Goal: Find contact information: Find contact information

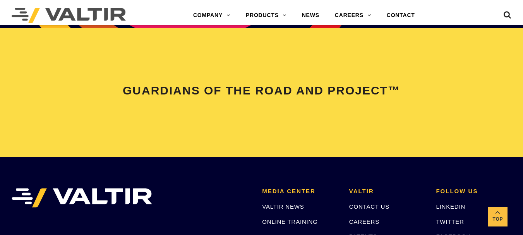
scroll to position [1662, 0]
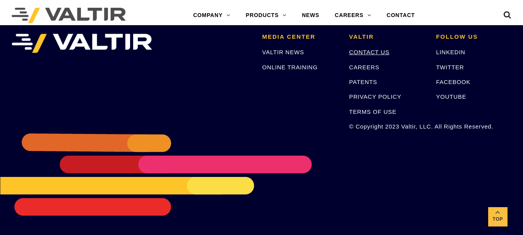
click at [363, 53] on link "CONTACT US" at bounding box center [369, 52] width 40 height 7
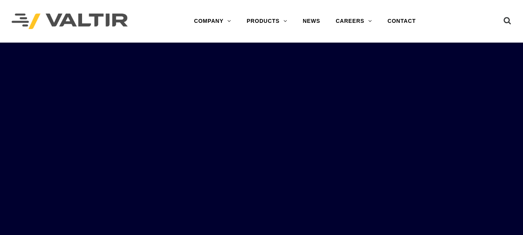
click at [251, 136] on rs-slides "LEARN MORE OUR SMART SOLUTIONS ARE ALWAYS EVOLVING. VIEW PRODUCTS WE ARE HIRING…" at bounding box center [261, 160] width 523 height 235
click at [397, 21] on link "CONTACT" at bounding box center [402, 21] width 44 height 15
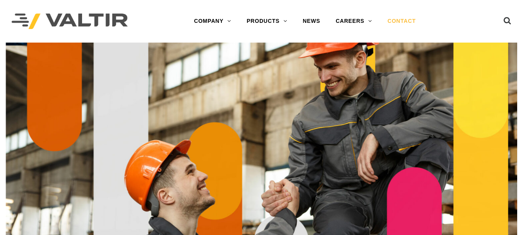
click at [396, 21] on link "CONTACT" at bounding box center [402, 21] width 44 height 15
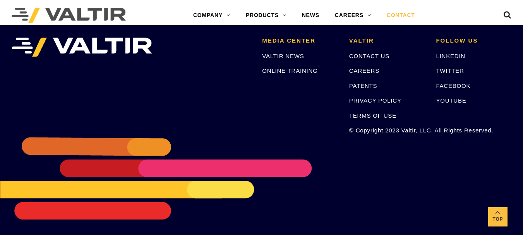
scroll to position [1110, 0]
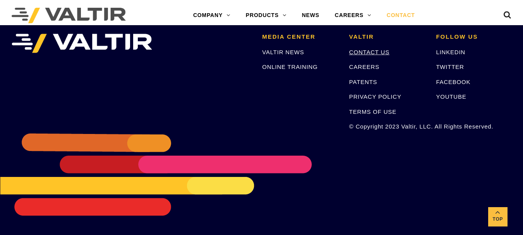
click at [365, 51] on link "CONTACT US" at bounding box center [369, 52] width 40 height 7
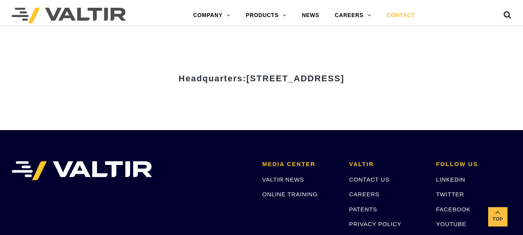
scroll to position [987, 0]
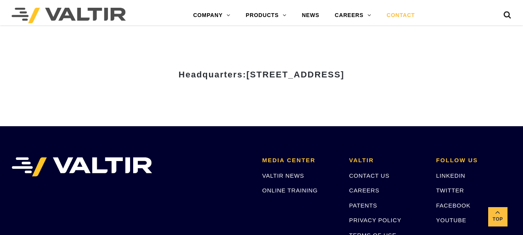
click at [419, 99] on div "Headquarters: 15601 Dallas Parkway, Suite 525 | Addison, TX 75001" at bounding box center [261, 77] width 464 height 96
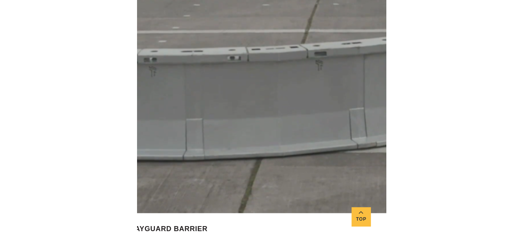
scroll to position [921, 0]
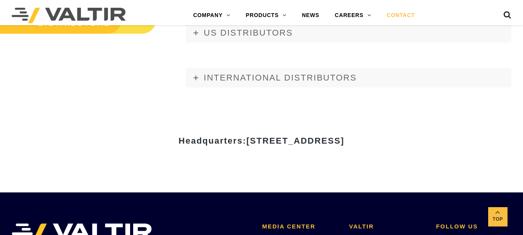
drag, startPoint x: 172, startPoint y: 139, endPoint x: 272, endPoint y: 143, distance: 100.3
click at [272, 143] on span "[STREET_ADDRESS]" at bounding box center [295, 141] width 98 height 10
copy span "15601 Dallas Parkway"
click at [292, 108] on div "Headquarters: 15601 Dallas Parkway, Suite 525 | Addison, TX 75001" at bounding box center [261, 144] width 464 height 96
drag, startPoint x: 281, startPoint y: 141, endPoint x: 323, endPoint y: 144, distance: 42.3
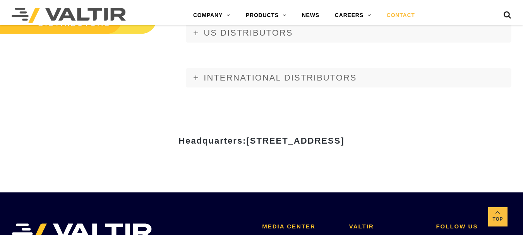
click at [323, 144] on span "15601 Dallas Parkway, Suite 525 | Addison, TX 75001" at bounding box center [295, 141] width 98 height 10
copy span "Suite 525"
drag, startPoint x: 393, startPoint y: 169, endPoint x: 389, endPoint y: 167, distance: 5.0
click at [391, 168] on div "Headquarters: [STREET_ADDRESS]" at bounding box center [261, 144] width 464 height 96
drag, startPoint x: 336, startPoint y: 141, endPoint x: 373, endPoint y: 140, distance: 37.2
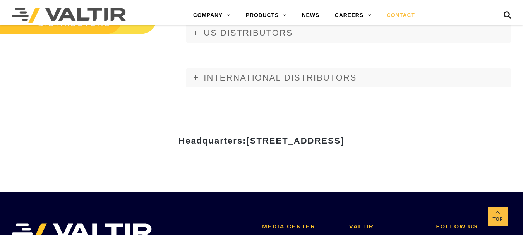
click at [344, 140] on span "[STREET_ADDRESS]" at bounding box center [295, 141] width 98 height 10
copy span "Addison"
drag, startPoint x: 380, startPoint y: 141, endPoint x: 392, endPoint y: 139, distance: 12.2
click at [344, 139] on span "[STREET_ADDRESS]" at bounding box center [295, 141] width 98 height 10
copy span "TX"
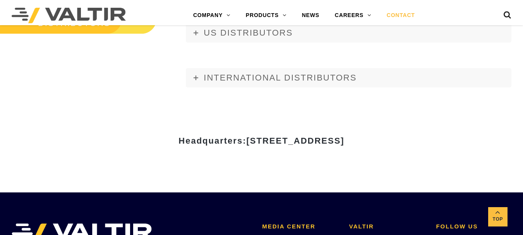
click at [390, 174] on div "Headquarters: [STREET_ADDRESS]" at bounding box center [261, 144] width 464 height 96
drag, startPoint x: 394, startPoint y: 141, endPoint x: 437, endPoint y: 144, distance: 43.9
click at [438, 145] on h3 "Headquarters: [STREET_ADDRESS]" at bounding box center [261, 140] width 453 height 9
copy span "75001"
click at [355, 77] on span "INTERNATIONAL DISTRIBUTORS" at bounding box center [280, 78] width 153 height 10
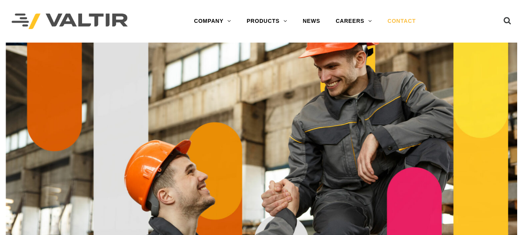
click at [396, 20] on link "CONTACT" at bounding box center [402, 21] width 44 height 15
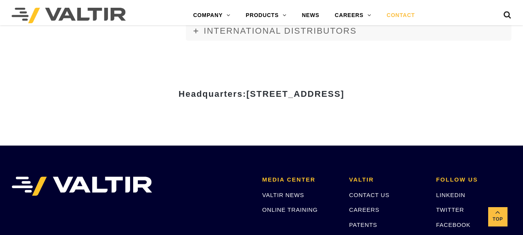
scroll to position [1045, 0]
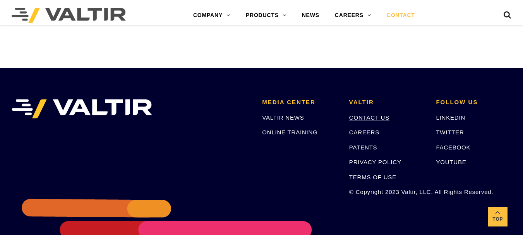
click at [370, 117] on link "CONTACT US" at bounding box center [369, 117] width 40 height 7
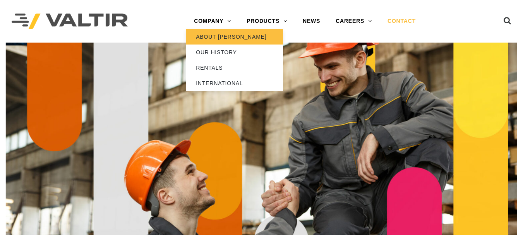
click at [236, 34] on link "ABOUT [PERSON_NAME]" at bounding box center [234, 36] width 97 height 15
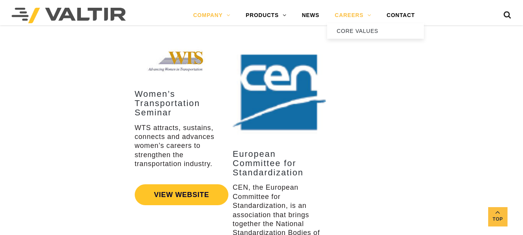
scroll to position [1488, 0]
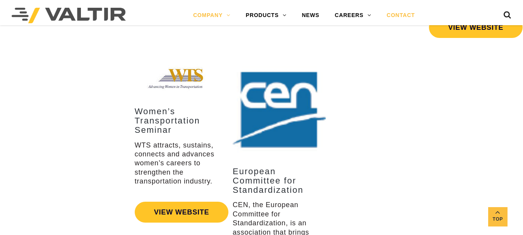
click at [403, 14] on link "CONTACT" at bounding box center [401, 15] width 44 height 15
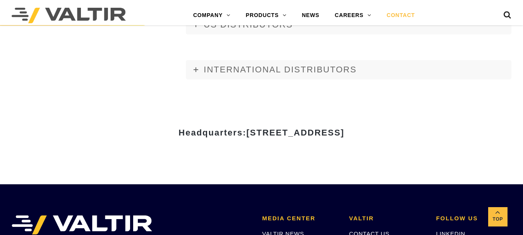
scroll to position [1006, 0]
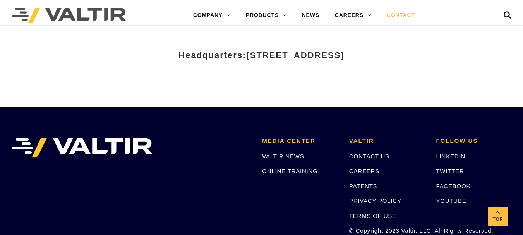
click at [370, 97] on div "Headquarters: [STREET_ADDRESS]" at bounding box center [261, 58] width 464 height 96
